Goal: Task Accomplishment & Management: Manage account settings

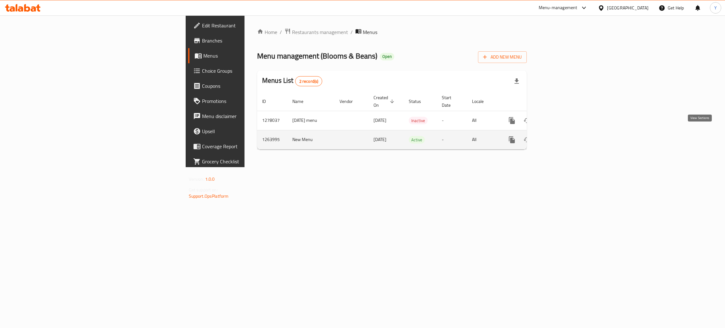
click at [565, 134] on link "enhanced table" at bounding box center [557, 139] width 15 height 15
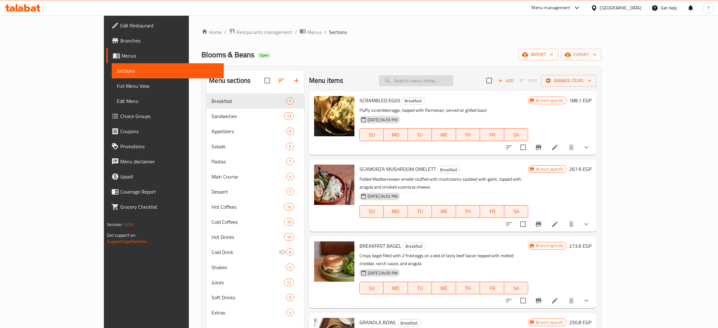
click at [451, 84] on input "search" at bounding box center [416, 80] width 74 height 11
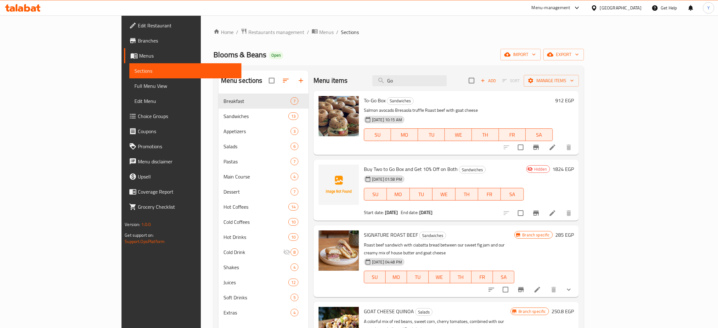
type input "Go"
click at [367, 111] on p "Salmon avocado Bresaola truffle Roast beef with goat cheese" at bounding box center [458, 110] width 189 height 8
click at [442, 111] on p "Salmon avocado Bresaola truffle Roast beef with goat cheese" at bounding box center [458, 110] width 189 height 8
drag, startPoint x: 442, startPoint y: 111, endPoint x: 340, endPoint y: 110, distance: 102.0
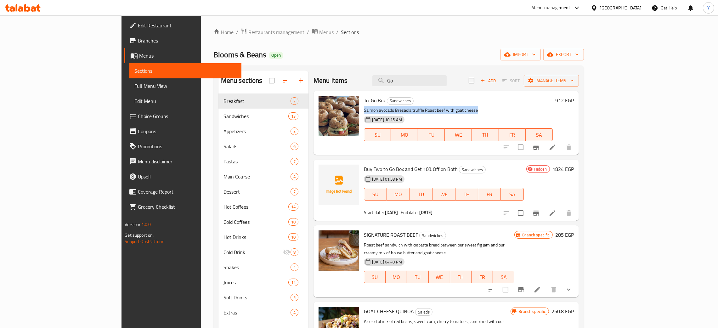
click at [364, 110] on p "Salmon avocado Bresaola truffle Roast beef with goat cheese" at bounding box center [458, 110] width 189 height 8
click at [402, 171] on span "Buy Two to Go Box and Get 10% Off on Both" at bounding box center [411, 168] width 94 height 9
click at [368, 173] on div "[DATE] 01:58 PM" at bounding box center [381, 179] width 41 height 13
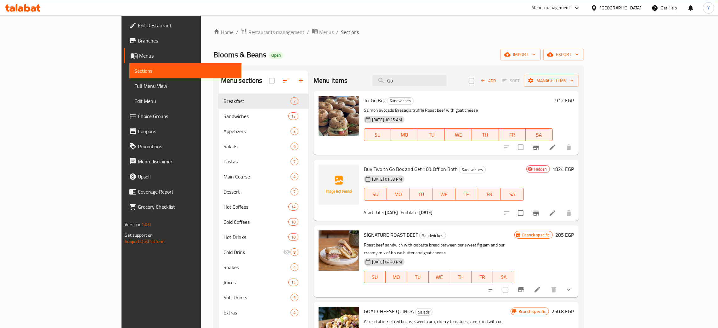
click at [373, 171] on span "Buy Two to Go Box and Get 10% Off on Both" at bounding box center [411, 168] width 94 height 9
click at [364, 112] on p "Salmon avocado Bresaola truffle Roast beef with goat cheese" at bounding box center [458, 110] width 189 height 8
drag, startPoint x: 343, startPoint y: 112, endPoint x: 356, endPoint y: 109, distance: 14.1
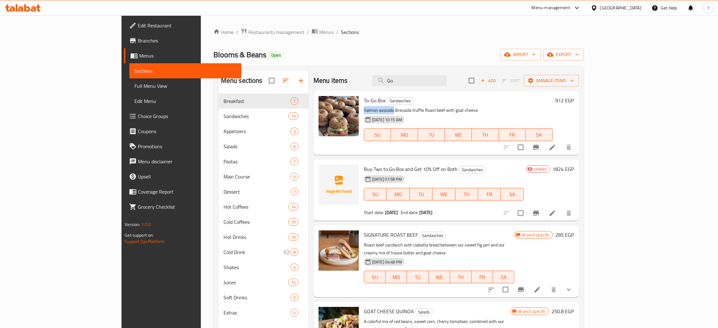
click at [364, 109] on p "Salmon avocado Bresaola truffle Roast beef with goat cheese" at bounding box center [458, 110] width 189 height 8
click at [405, 171] on span "Buy Two to Go Box and Get 10% Off on Both" at bounding box center [411, 168] width 94 height 9
click at [379, 171] on span "Buy Two to Go Box and Get 10% Off on Both" at bounding box center [411, 168] width 94 height 9
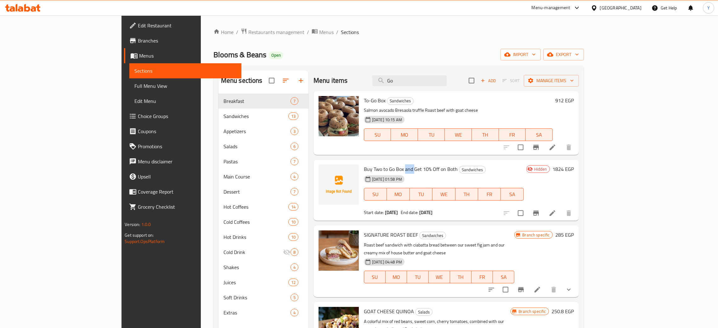
click at [379, 171] on span "Buy Two to Go Box and Get 10% Off on Both" at bounding box center [411, 168] width 94 height 9
click at [411, 173] on span "Buy Two to Go Box and Get 10% Off on Both" at bounding box center [411, 168] width 94 height 9
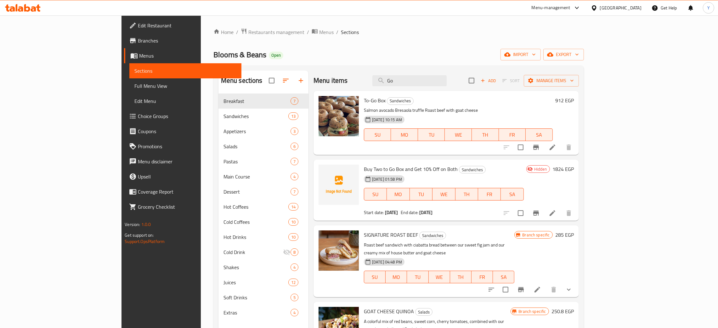
click at [361, 173] on div "[DATE] 01:58 PM" at bounding box center [381, 179] width 41 height 13
click at [364, 169] on span "Buy Two to Go Box and Get 10% Off on Both" at bounding box center [411, 168] width 94 height 9
drag, startPoint x: 339, startPoint y: 169, endPoint x: 426, endPoint y: 170, distance: 86.9
click at [426, 170] on h6 "Buy Two to Go Box and Get 10% Off on Both Sandwiches" at bounding box center [444, 169] width 160 height 9
